Goal: Task Accomplishment & Management: Manage account settings

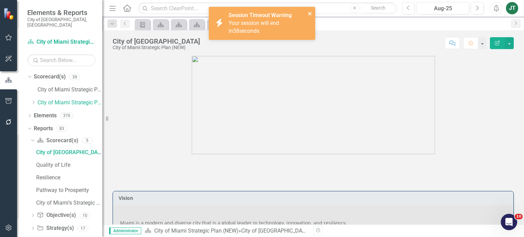
click at [309, 13] on icon "close" at bounding box center [309, 13] width 3 height 3
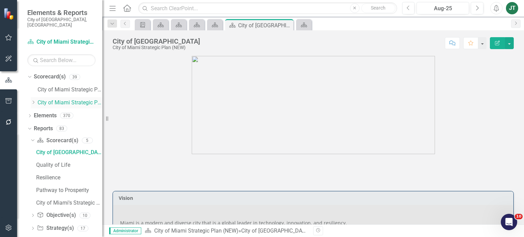
click at [35, 100] on icon "Dropdown" at bounding box center [33, 102] width 5 height 4
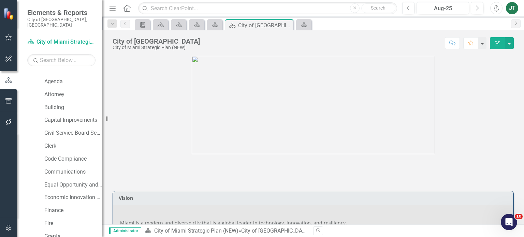
scroll to position [34, 0]
click at [55, 116] on link "Capital Improvements" at bounding box center [73, 120] width 58 height 8
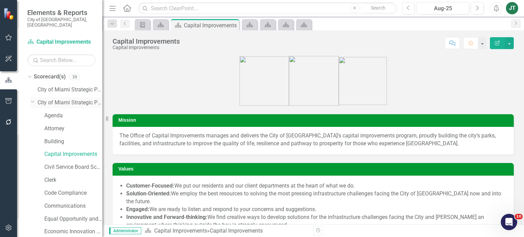
click at [31, 99] on icon "Dropdown" at bounding box center [33, 101] width 4 height 5
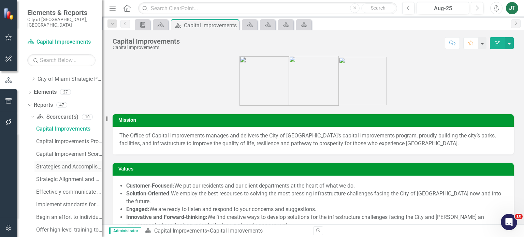
scroll to position [34, 0]
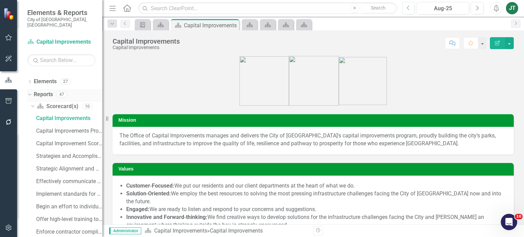
click at [29, 92] on icon "Dropdown" at bounding box center [29, 94] width 4 height 5
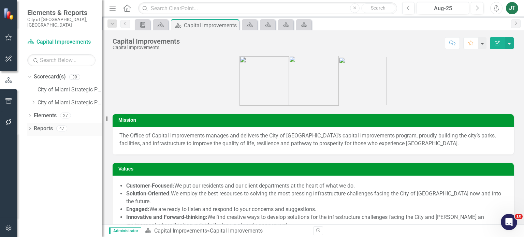
click at [39, 125] on link "Reports" at bounding box center [43, 129] width 19 height 8
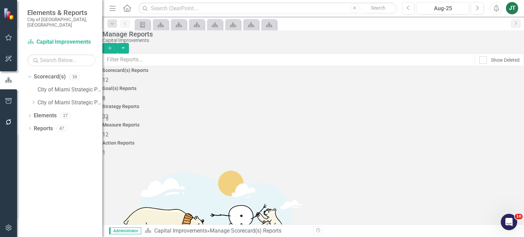
click at [109, 131] on span "12" at bounding box center [105, 134] width 6 height 6
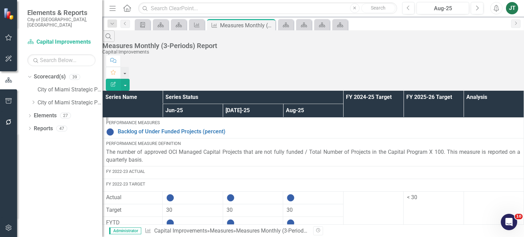
scroll to position [102, 0]
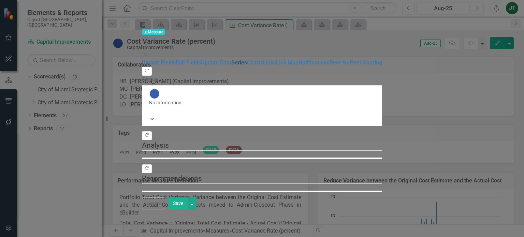
click at [231, 65] on link "Series" at bounding box center [239, 62] width 16 height 6
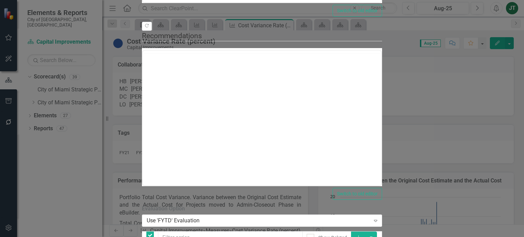
checkbox input "false"
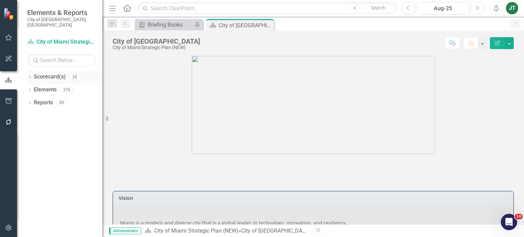
click at [29, 76] on icon "Dropdown" at bounding box center [29, 78] width 5 height 4
click at [35, 100] on icon "Dropdown" at bounding box center [33, 102] width 5 height 4
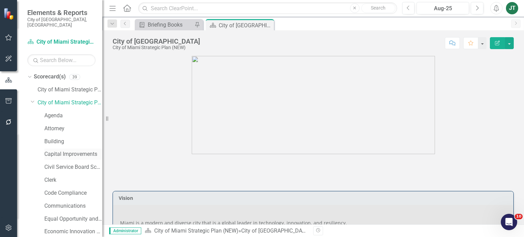
click at [62, 150] on link "Capital Improvements" at bounding box center [73, 154] width 58 height 8
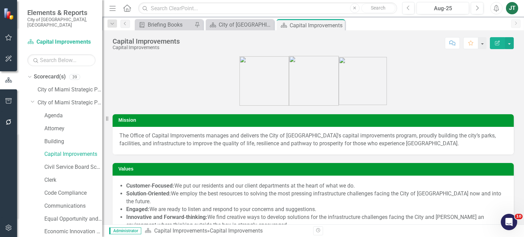
click at [32, 99] on icon "Dropdown" at bounding box center [33, 101] width 4 height 5
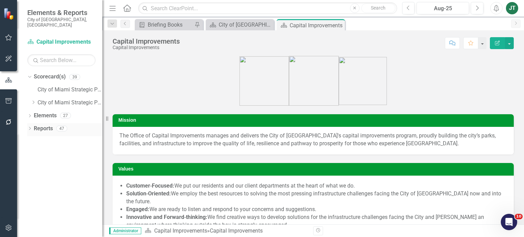
click at [29, 127] on icon "Dropdown" at bounding box center [29, 129] width 5 height 4
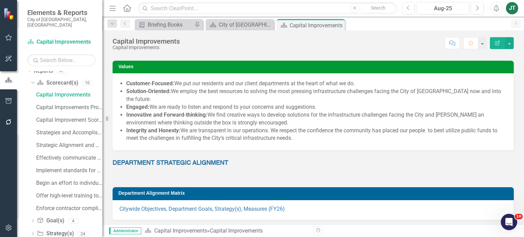
scroll to position [24, 0]
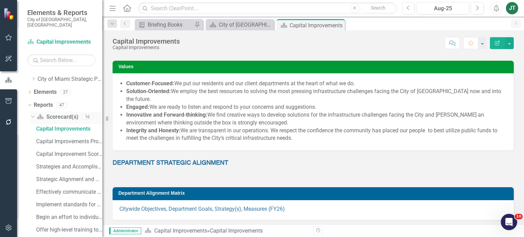
click at [33, 114] on icon "Dropdown" at bounding box center [32, 116] width 4 height 5
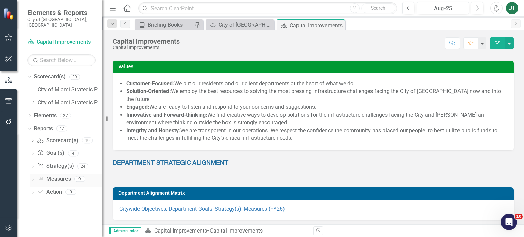
click at [53, 175] on link "Measure Measures" at bounding box center [54, 179] width 34 height 8
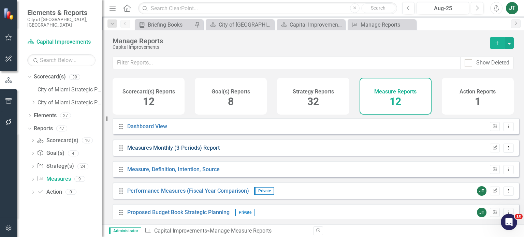
click at [206, 151] on link "Measures Monthly (3-Periods) Report" at bounding box center [173, 148] width 92 height 6
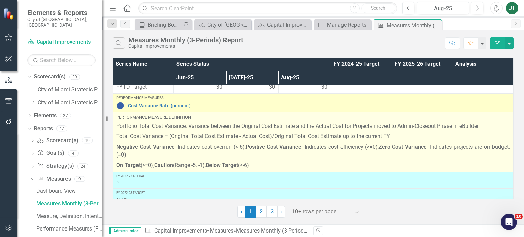
scroll to position [102, 0]
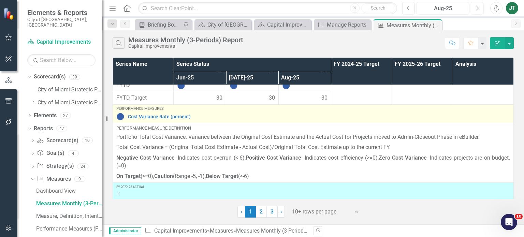
click at [171, 120] on div "Cost Variance Rate (percent)" at bounding box center [313, 117] width 394 height 8
click at [175, 115] on link "Cost Variance Rate (percent)" at bounding box center [319, 116] width 382 height 5
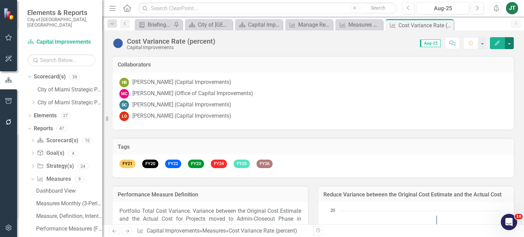
click at [509, 40] on button "button" at bounding box center [509, 43] width 9 height 12
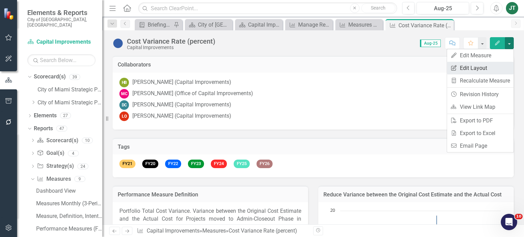
click at [487, 69] on link "Edit Report Edit Layout" at bounding box center [480, 68] width 67 height 13
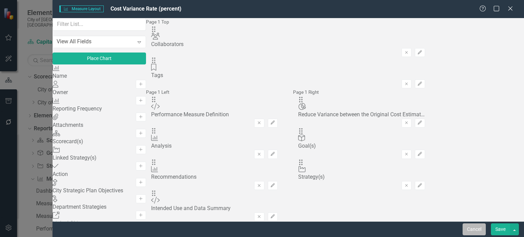
click at [474, 230] on button "Cancel" at bounding box center [474, 229] width 23 height 12
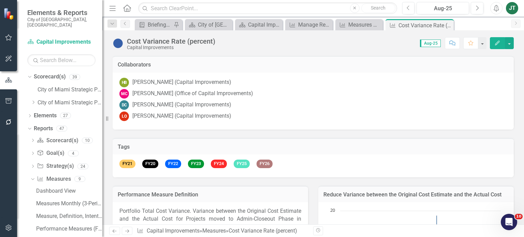
click at [496, 47] on button "Edit" at bounding box center [497, 43] width 15 height 12
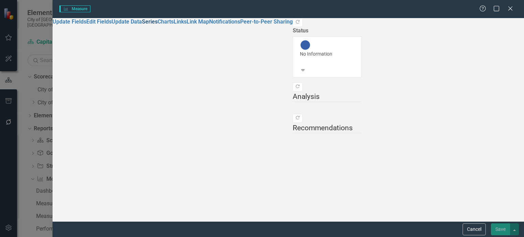
drag, startPoint x: 71, startPoint y: 64, endPoint x: 74, endPoint y: 67, distance: 3.9
click at [142, 25] on link "Series" at bounding box center [150, 21] width 16 height 6
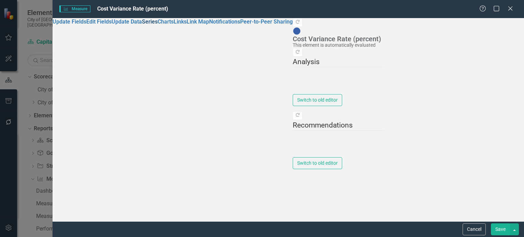
click at [142, 25] on link "Series" at bounding box center [150, 21] width 16 height 6
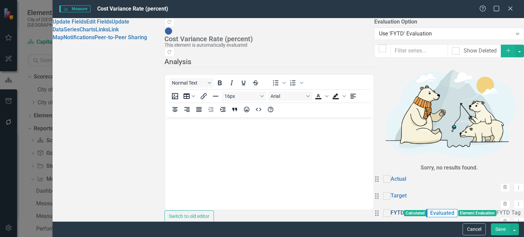
click at [391, 209] on link "FYTD" at bounding box center [397, 213] width 13 height 8
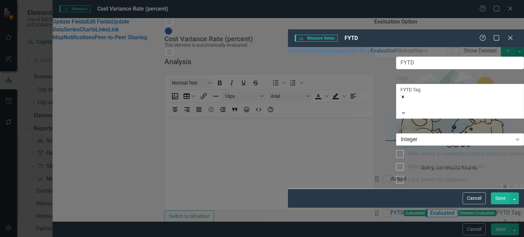
click at [371, 54] on link "Evaluation" at bounding box center [384, 50] width 26 height 6
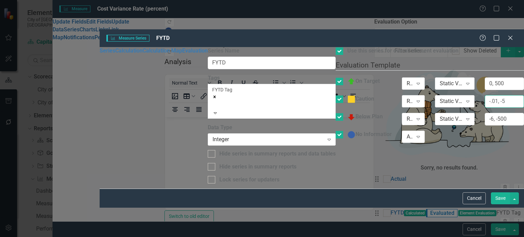
click at [485, 95] on input "-.01, -5" at bounding box center [504, 101] width 39 height 13
type input "-.01, -5.99"
click at [498, 204] on button "Save" at bounding box center [500, 198] width 19 height 12
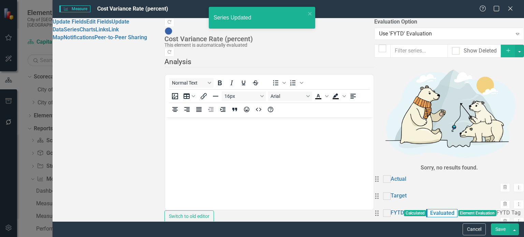
click at [498, 230] on button "Save" at bounding box center [500, 229] width 19 height 12
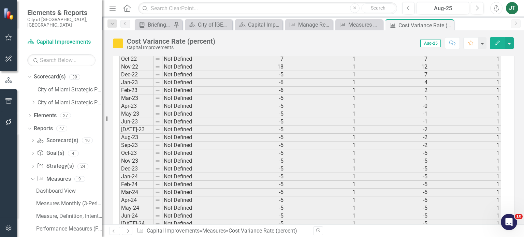
scroll to position [1039, 0]
